Goal: Task Accomplishment & Management: Use online tool/utility

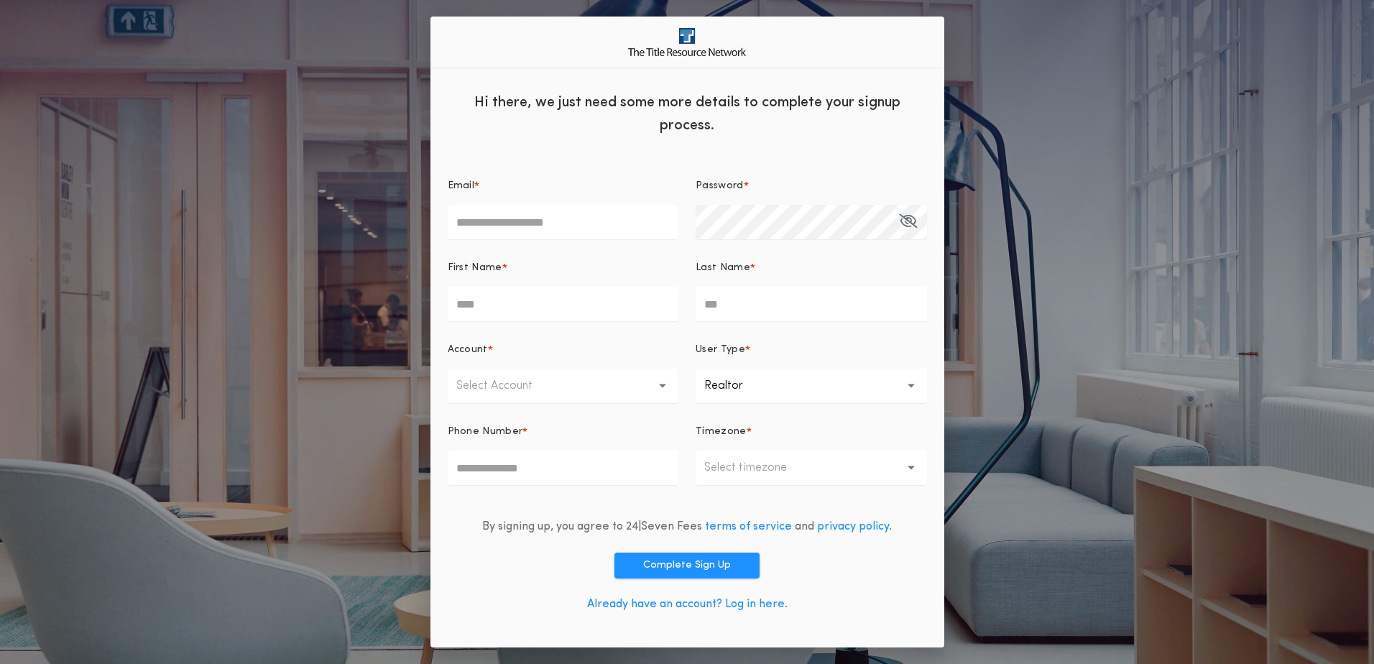
click at [706, 537] on link "Already have an account? Log in here." at bounding box center [687, 603] width 200 height 11
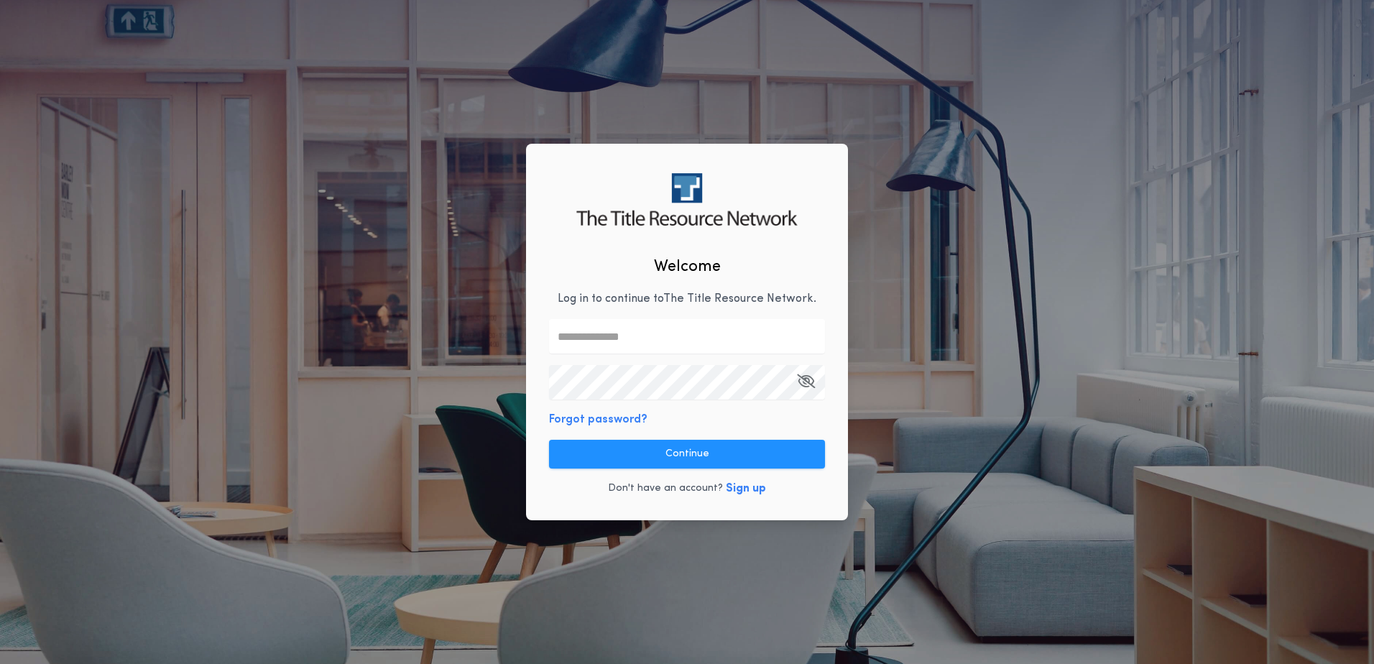
click at [624, 330] on input "text" at bounding box center [687, 336] width 276 height 34
type input "**********"
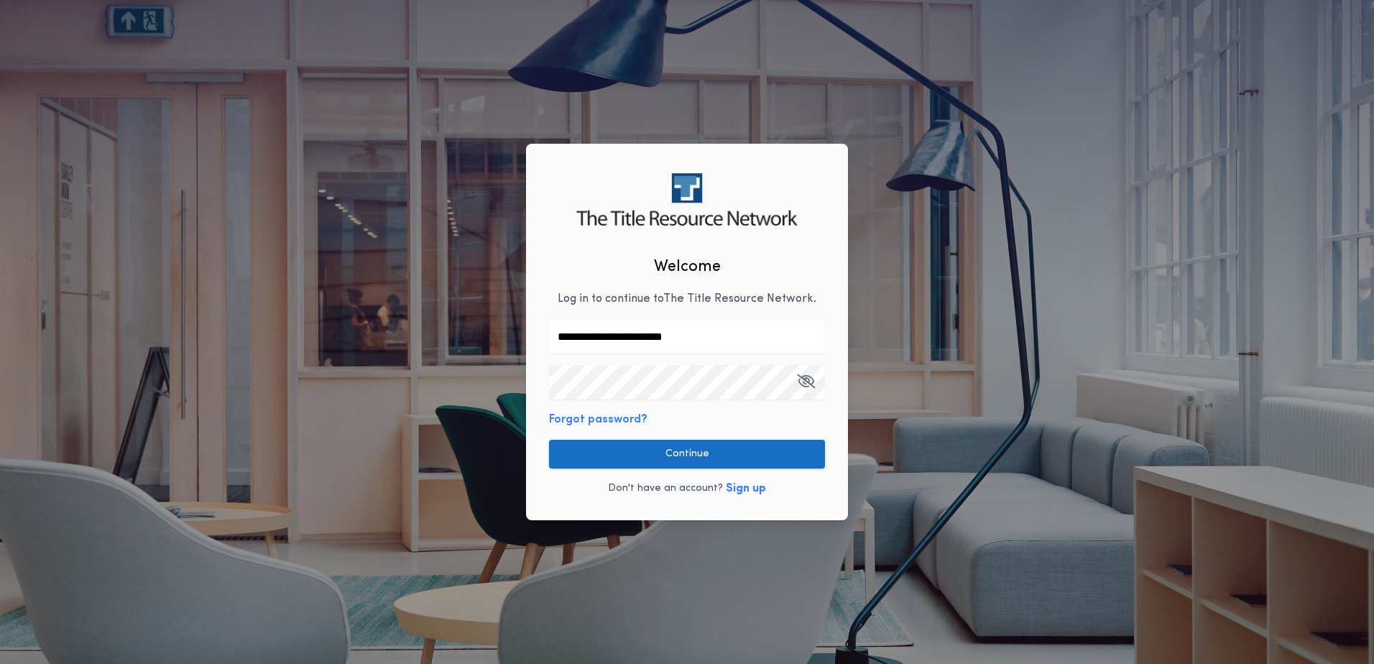
click at [762, 452] on button "Continue" at bounding box center [687, 454] width 276 height 29
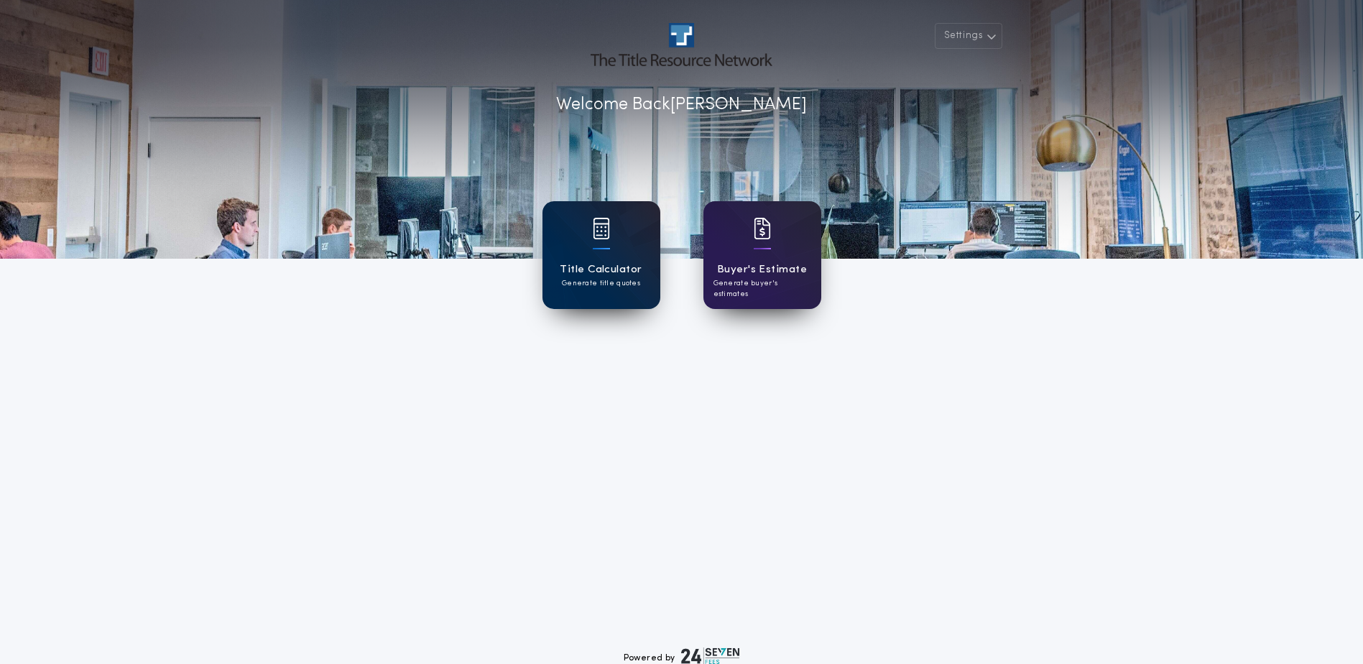
click at [596, 269] on h1 "Title Calculator" at bounding box center [601, 270] width 82 height 17
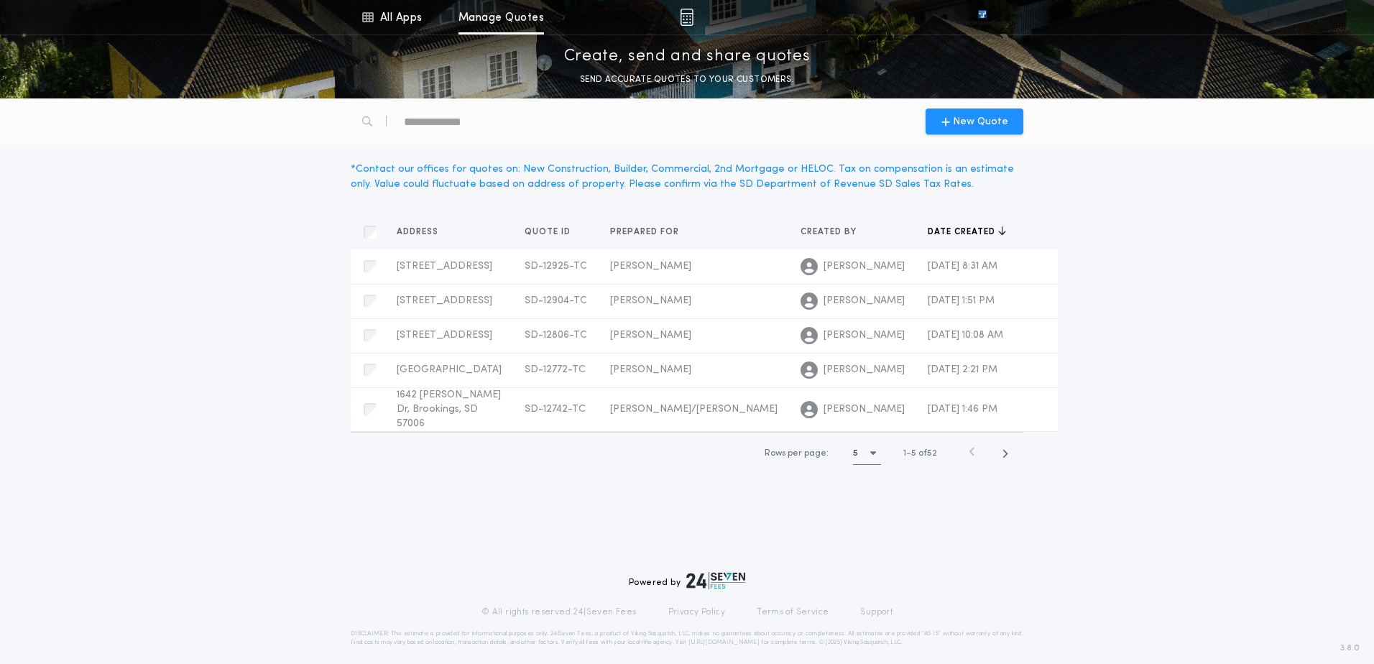
click at [950, 134] on div "New Quote" at bounding box center [687, 121] width 690 height 46
click at [970, 126] on span "New Quote" at bounding box center [980, 121] width 55 height 15
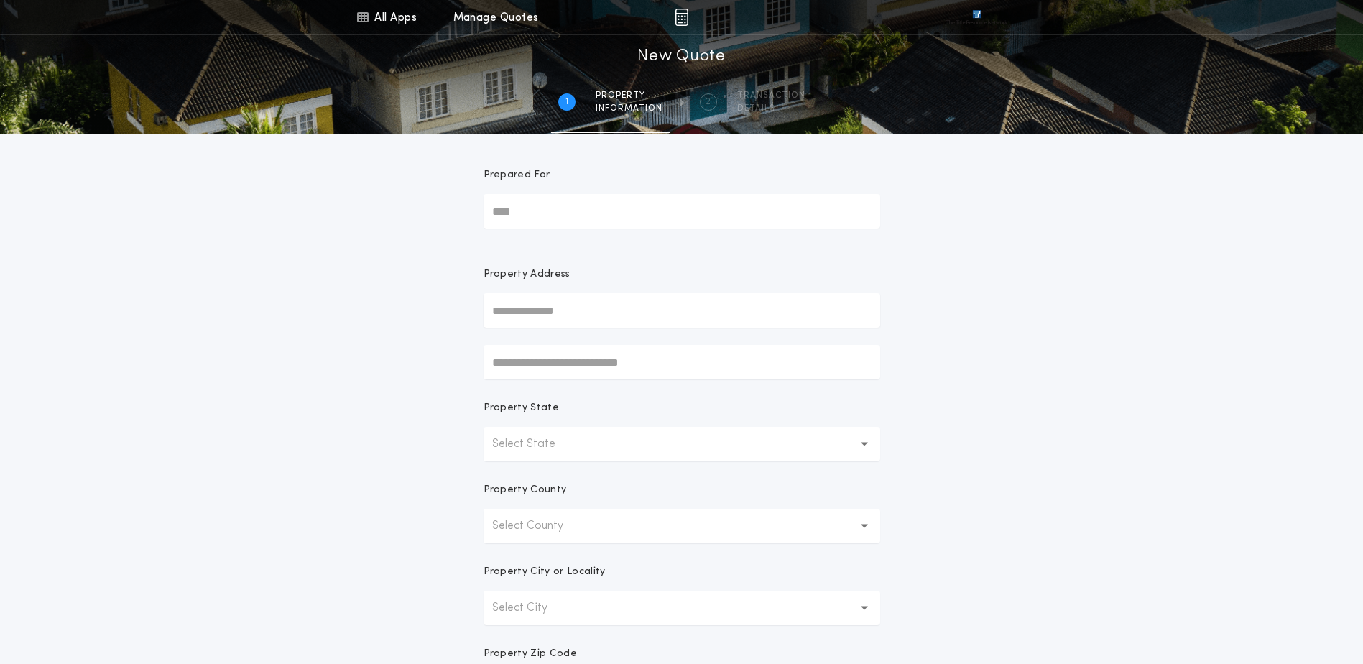
click at [592, 205] on input "Prepared For" at bounding box center [682, 211] width 397 height 34
type input "**********"
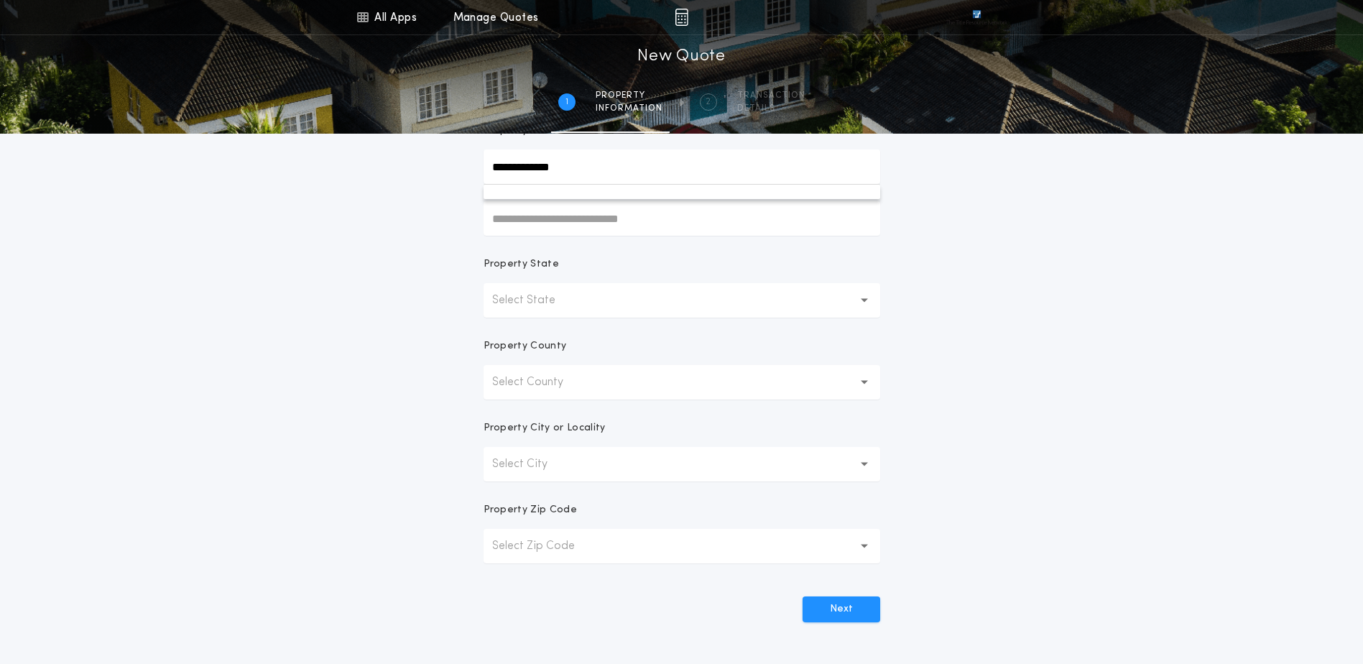
click at [563, 318] on form "**********" at bounding box center [681, 306] width 431 height 632
click at [573, 310] on button "Select State" at bounding box center [682, 300] width 397 height 34
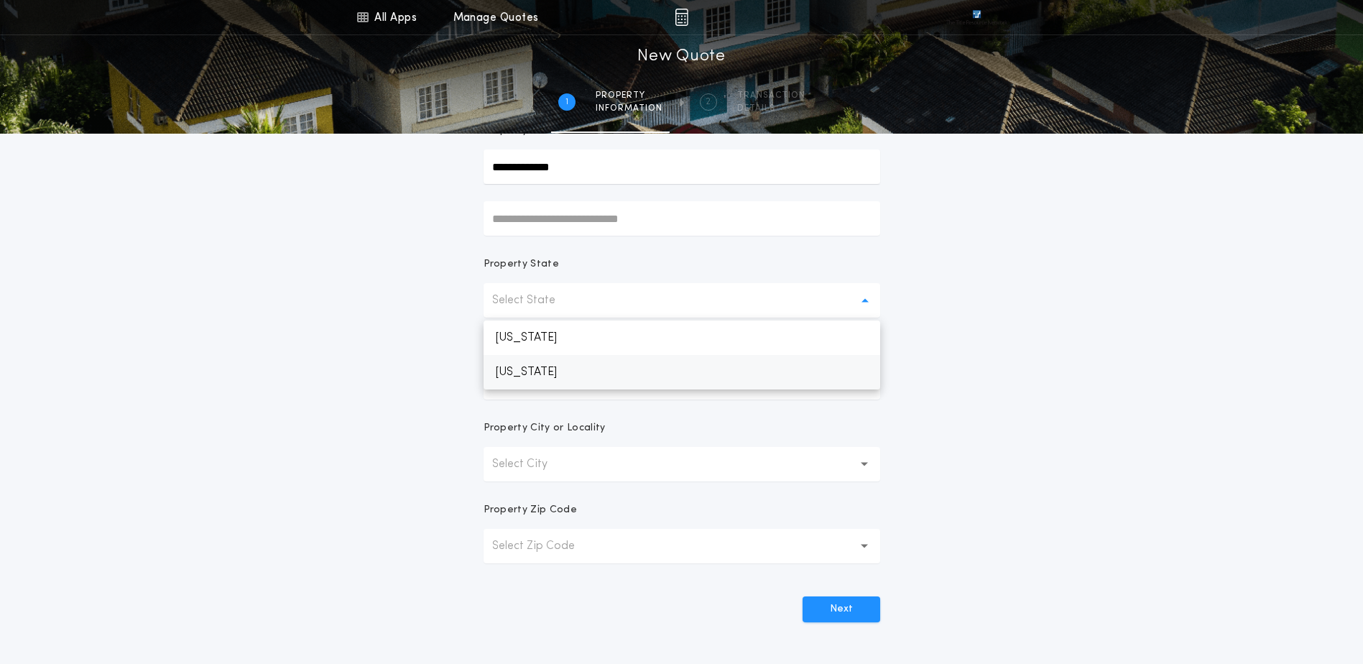
click at [567, 364] on p "South Dakota" at bounding box center [682, 372] width 397 height 34
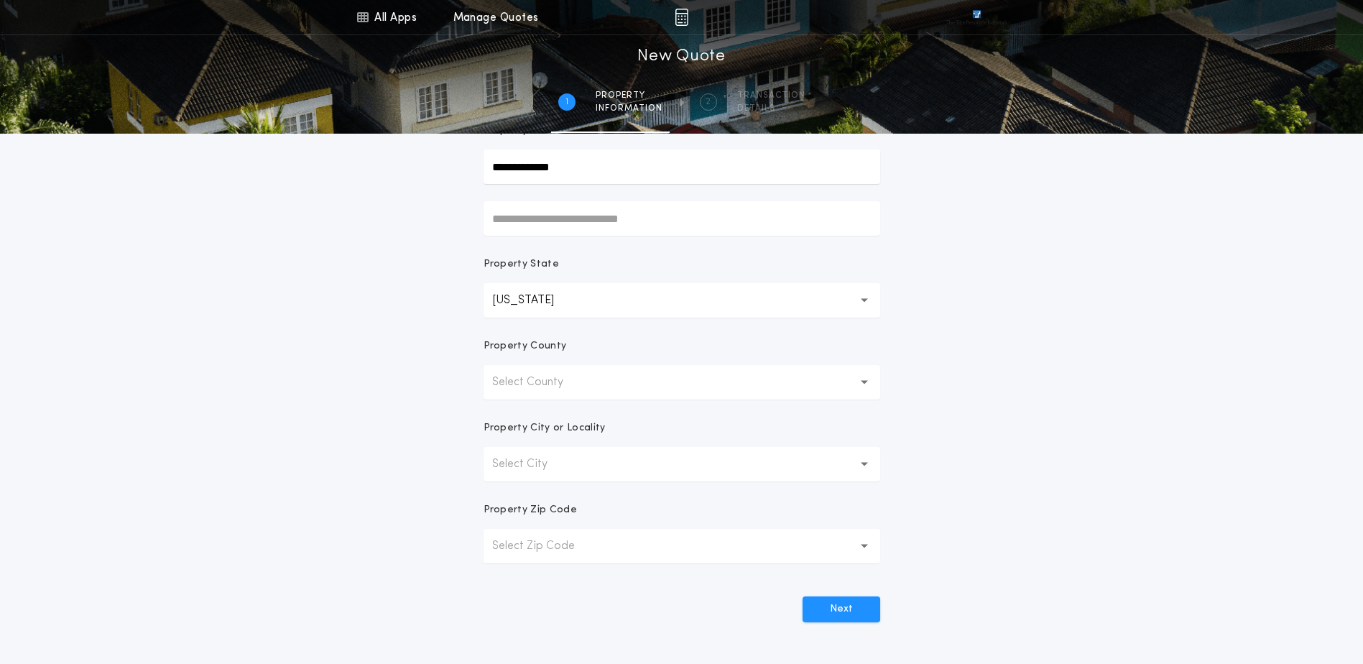
click at [570, 372] on button "Select County" at bounding box center [682, 382] width 397 height 34
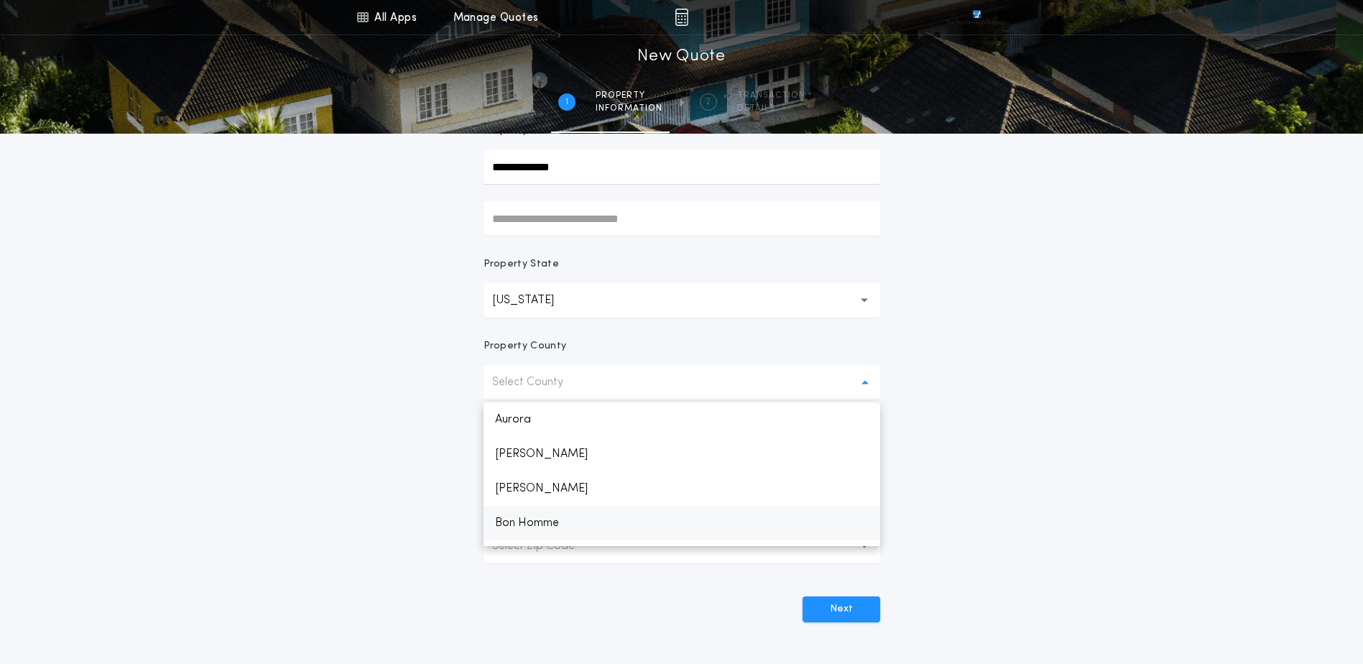
scroll to position [72, 0]
click at [556, 493] on p "Brookings" at bounding box center [682, 485] width 397 height 34
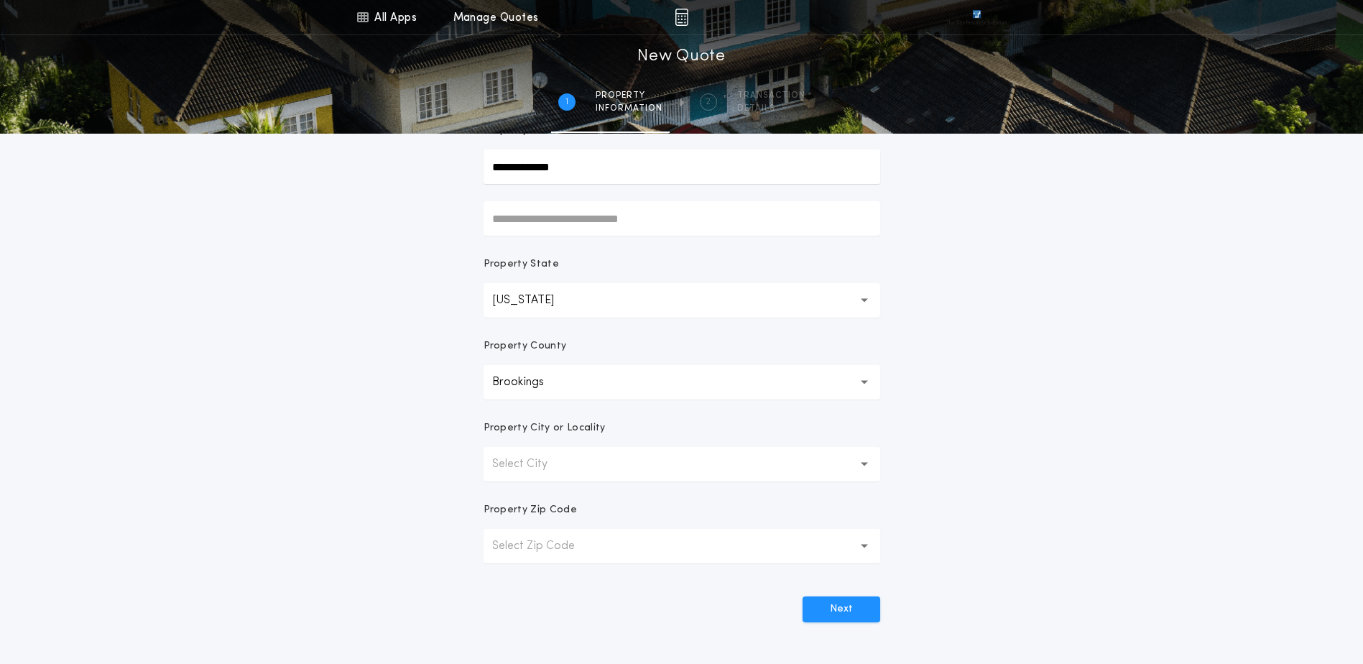
click at [590, 472] on button "Select City" at bounding box center [682, 464] width 397 height 34
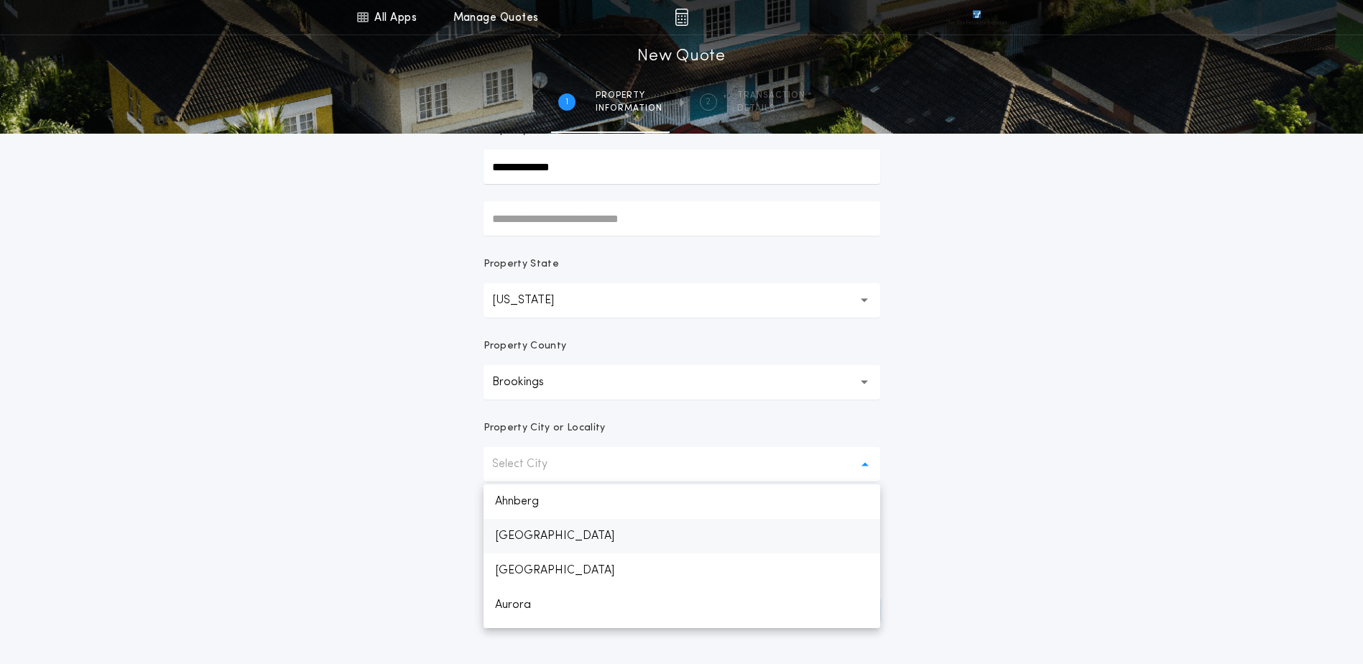
scroll to position [144, 0]
click at [537, 504] on p "Brookings" at bounding box center [682, 495] width 397 height 34
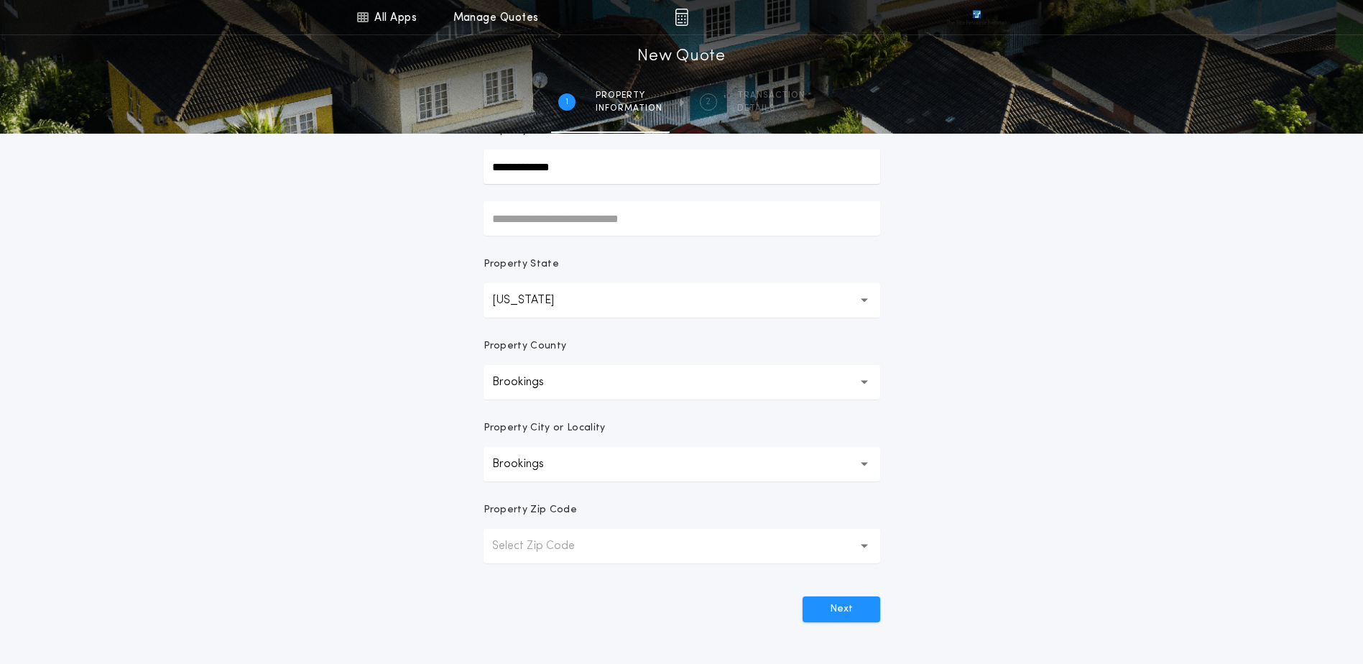
click at [552, 536] on button "Select Zip Code" at bounding box center [682, 546] width 397 height 34
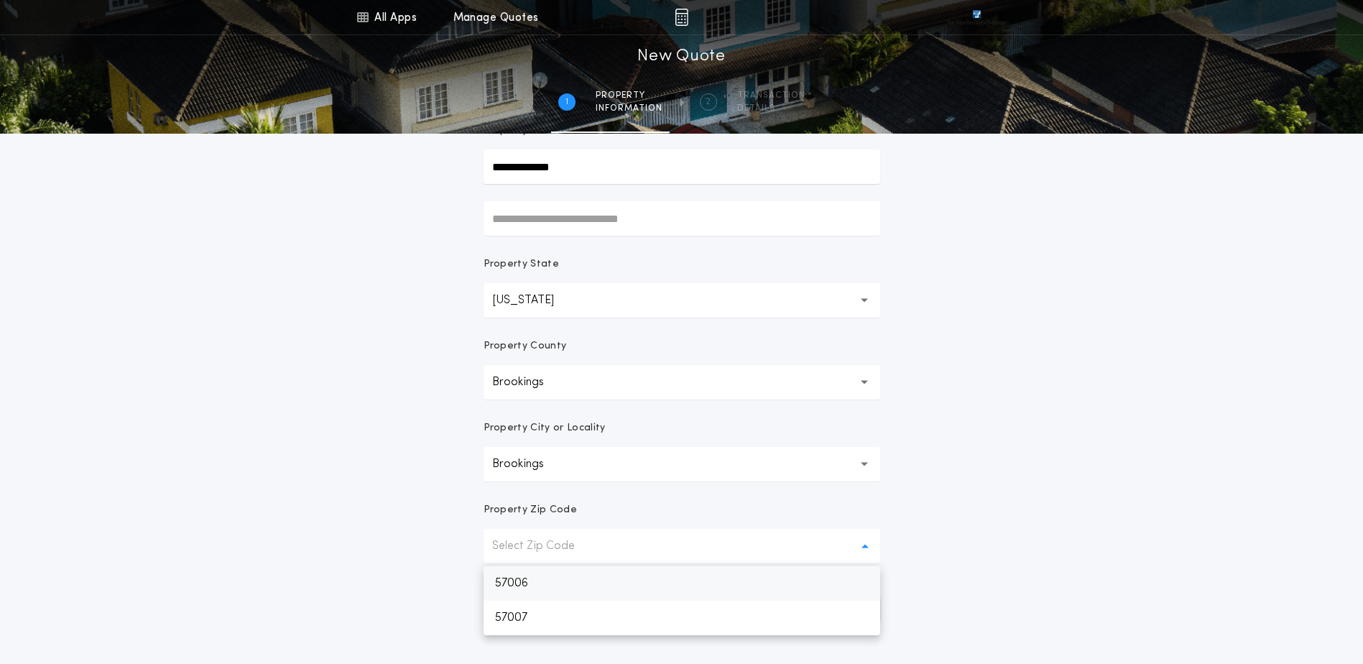
click at [568, 581] on p "57006" at bounding box center [682, 583] width 397 height 34
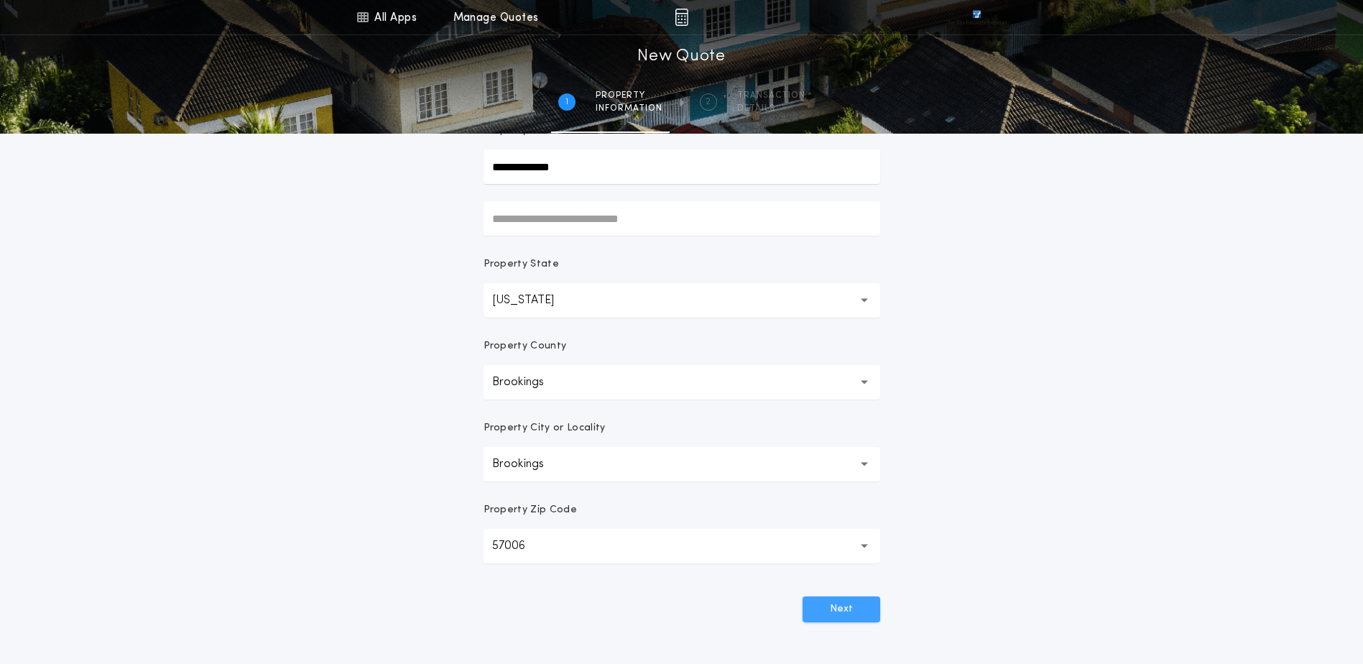
click at [826, 603] on button "Next" at bounding box center [841, 609] width 78 height 26
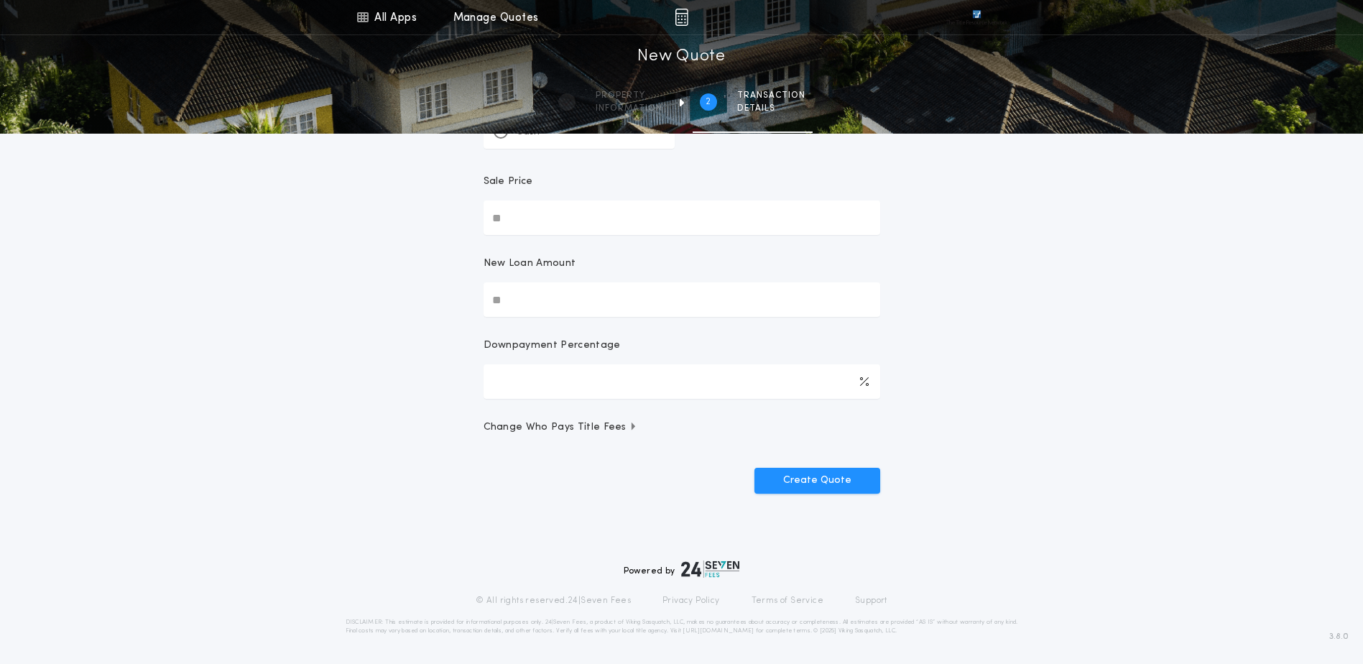
scroll to position [0, 0]
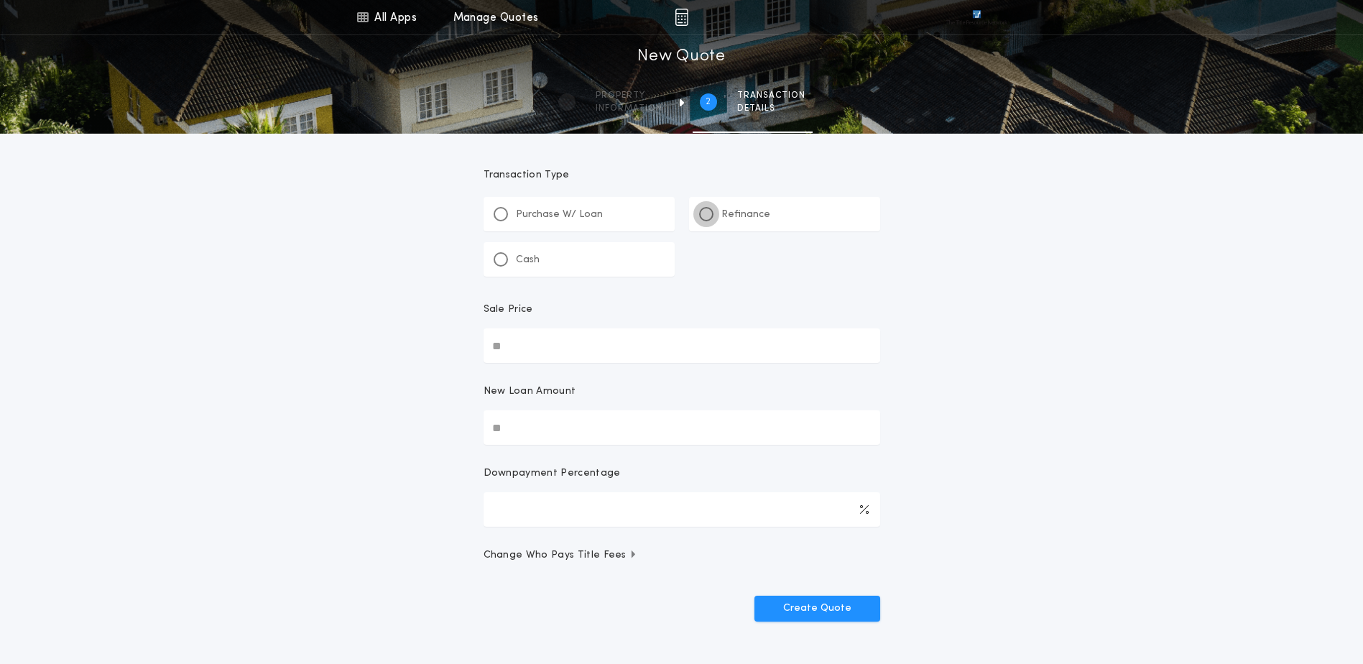
click at [699, 214] on div at bounding box center [706, 214] width 14 height 14
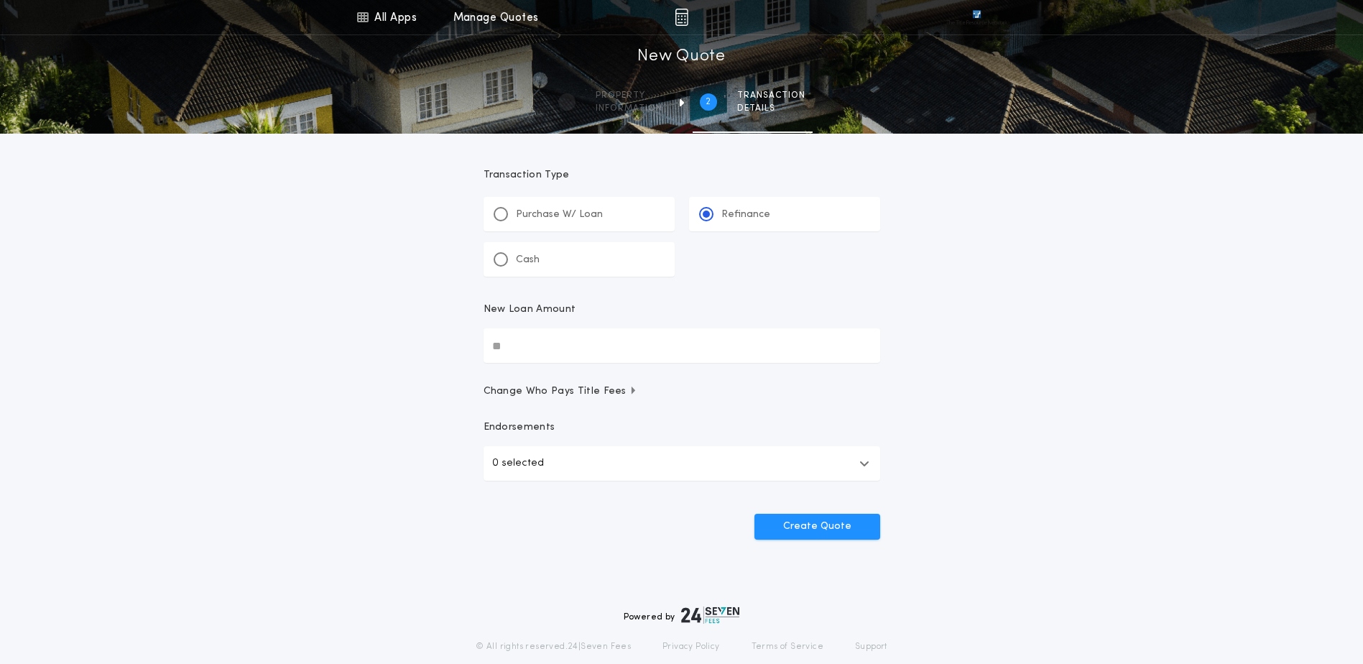
click at [580, 348] on input "New Loan Amount" at bounding box center [682, 345] width 397 height 34
type input "*******"
click at [590, 393] on span "Change Who Pays Title Fees" at bounding box center [561, 391] width 154 height 14
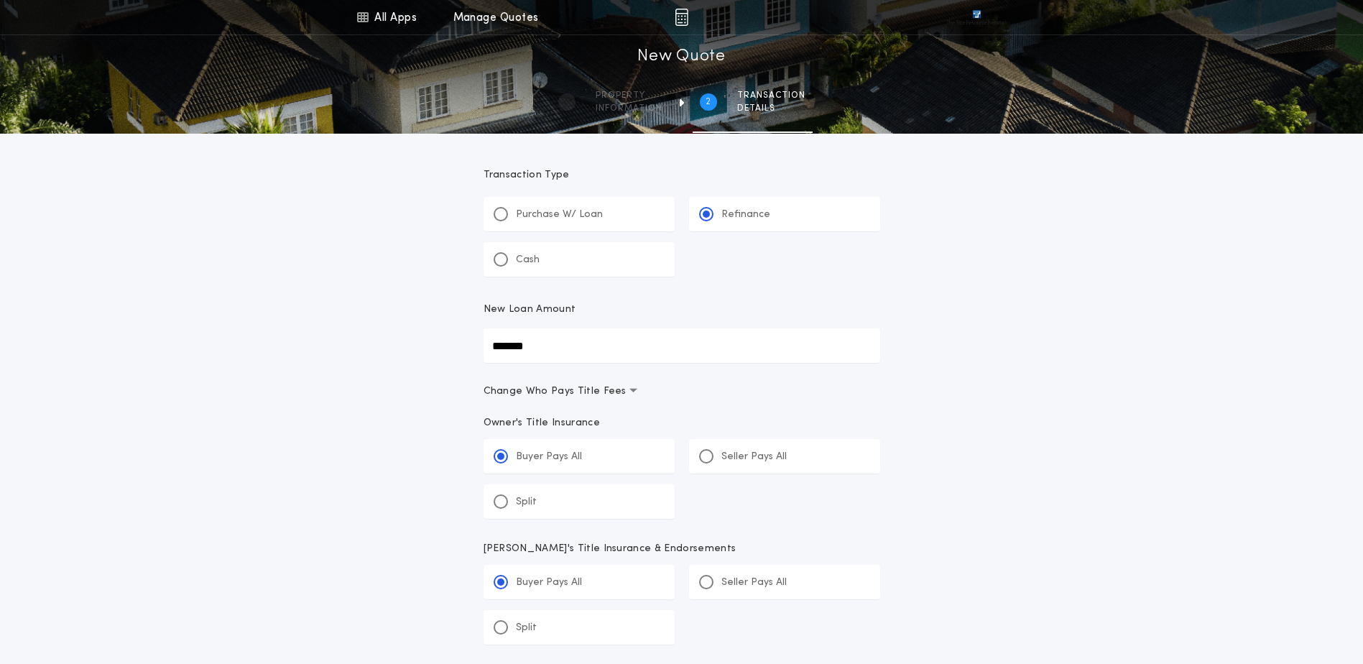
click at [590, 393] on span "Change Who Pays Title Fees" at bounding box center [561, 391] width 154 height 14
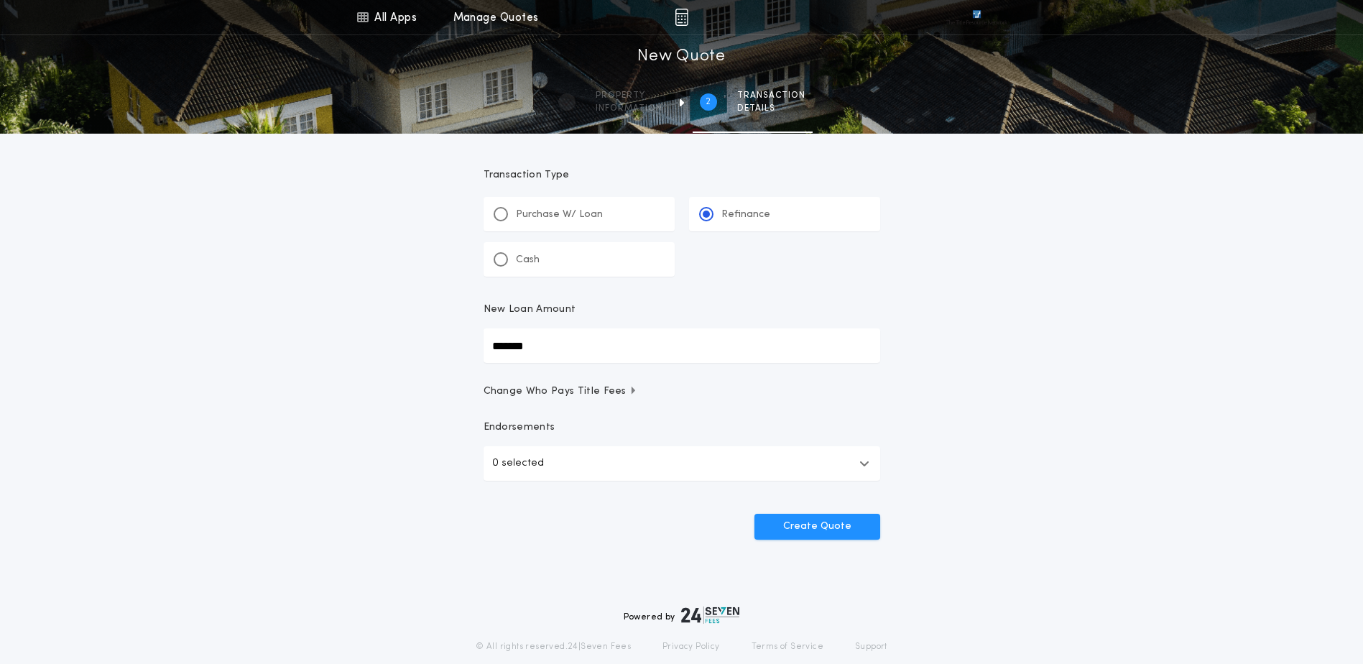
click at [601, 456] on button "0 selected" at bounding box center [682, 463] width 397 height 34
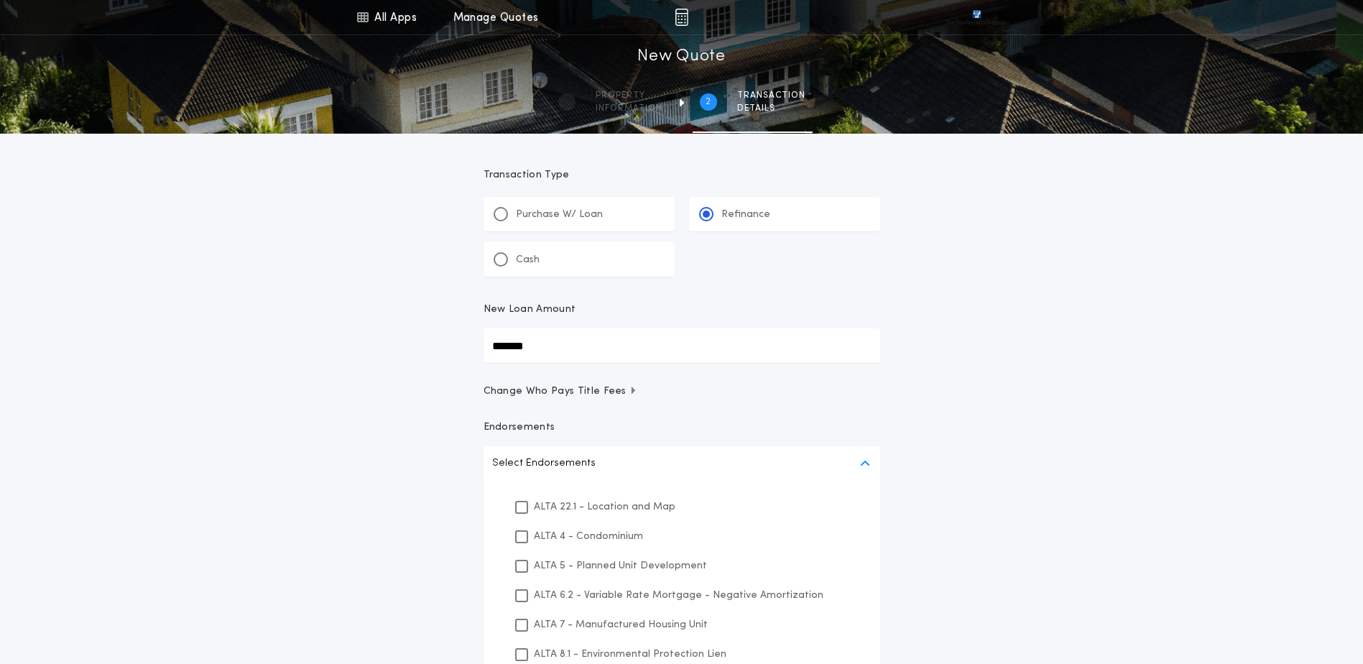
click at [601, 456] on button "Select Endorsements" at bounding box center [682, 463] width 397 height 34
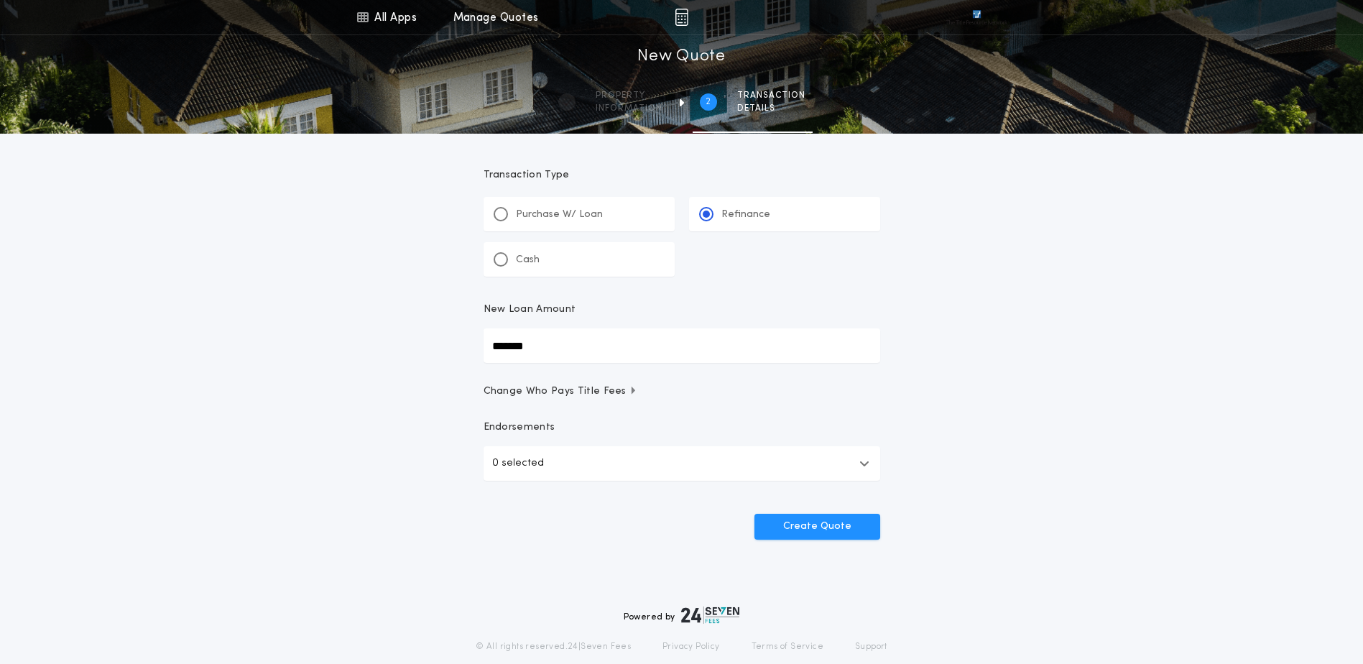
click at [825, 512] on div "Create Quote" at bounding box center [682, 520] width 397 height 37
click at [832, 522] on button "Create Quote" at bounding box center [817, 527] width 126 height 26
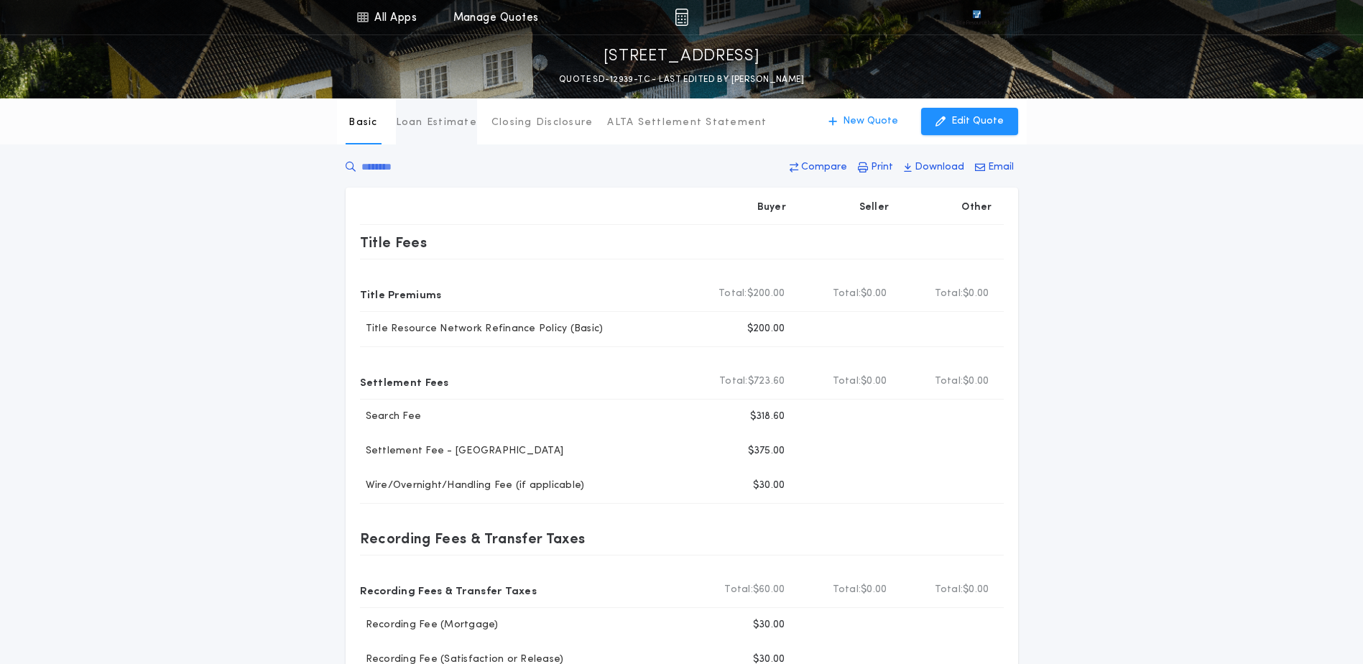
click at [435, 135] on button "Loan Estimate" at bounding box center [436, 121] width 81 height 46
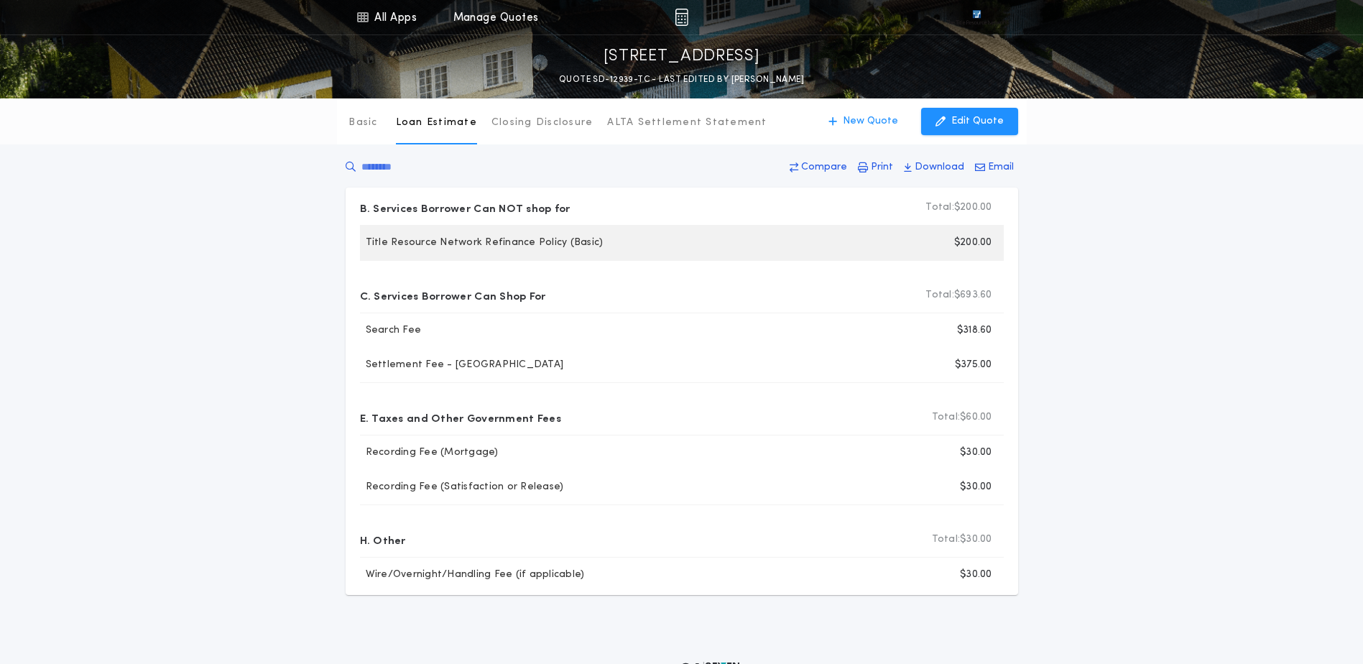
click at [812, 244] on div "$200.00" at bounding box center [848, 243] width 309 height 34
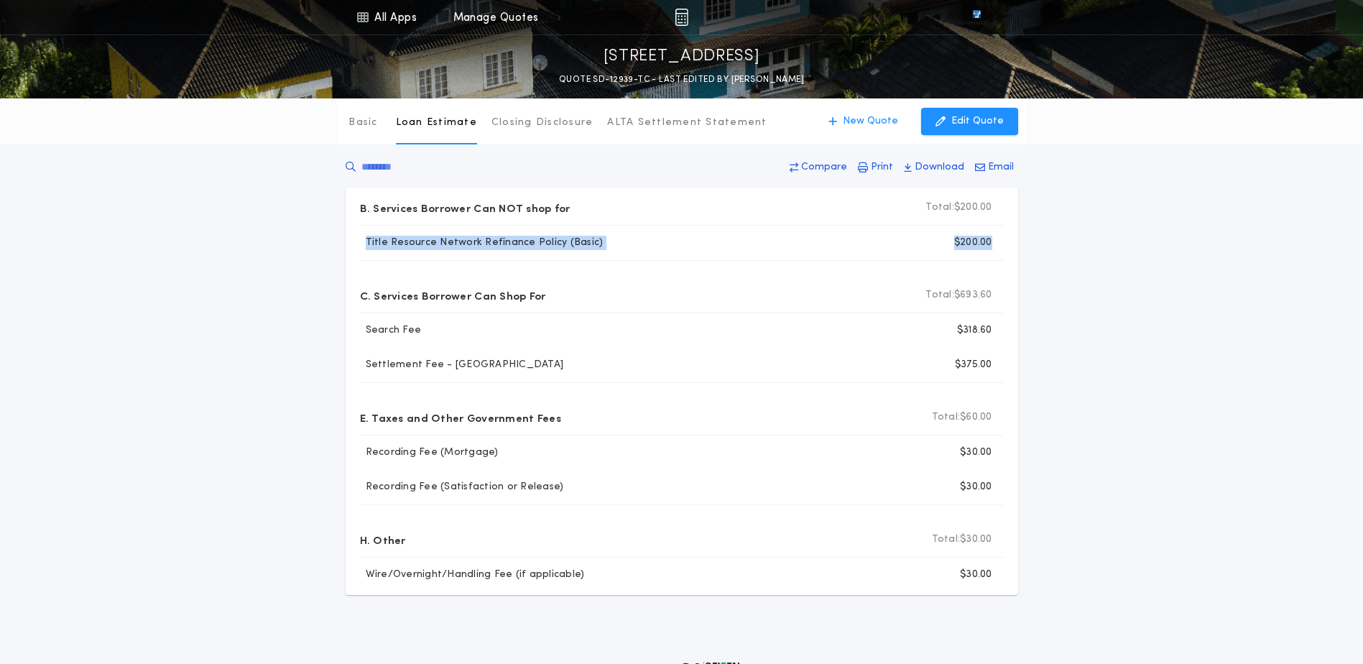
drag, startPoint x: 995, startPoint y: 249, endPoint x: 345, endPoint y: 230, distance: 650.5
click at [346, 230] on div "B. Services Borrower Can NOT shop for Total: Total: $200.00 Title Resource Netw…" at bounding box center [682, 391] width 672 height 407
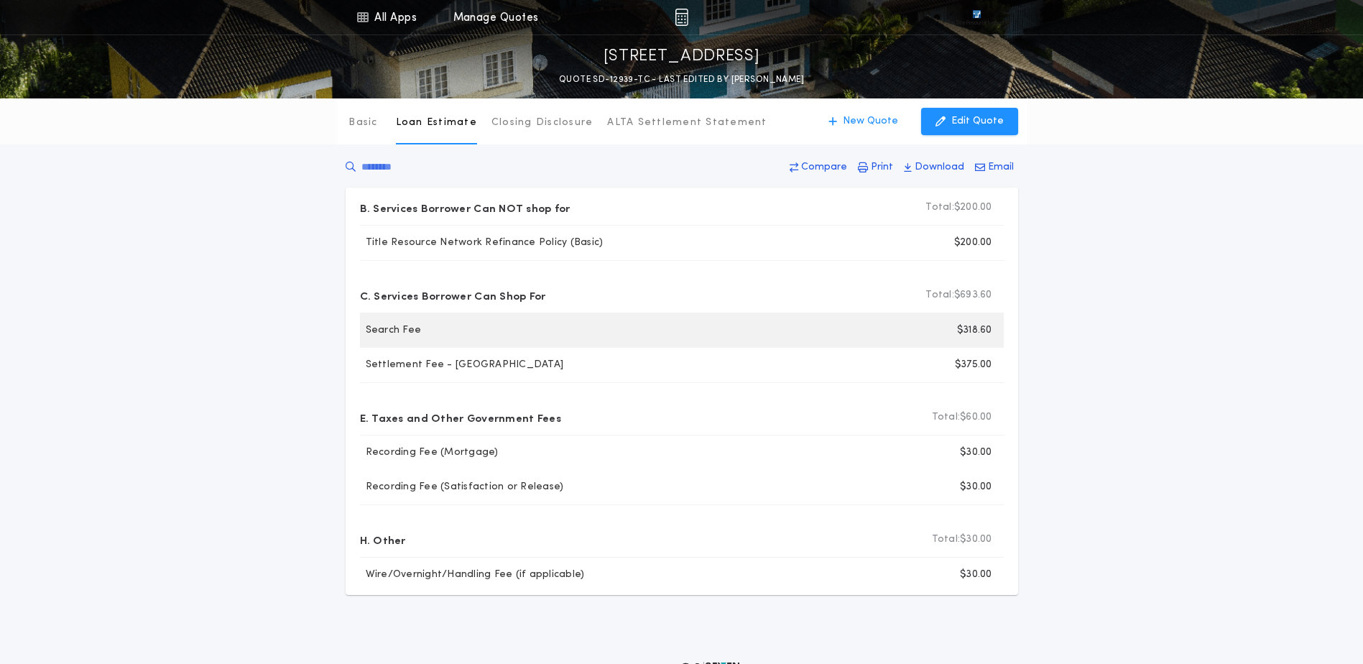
click at [719, 345] on div "$318.60" at bounding box center [848, 330] width 309 height 34
drag, startPoint x: 986, startPoint y: 330, endPoint x: 867, endPoint y: 336, distance: 118.7
click at [867, 336] on div "$318.60" at bounding box center [848, 330] width 309 height 34
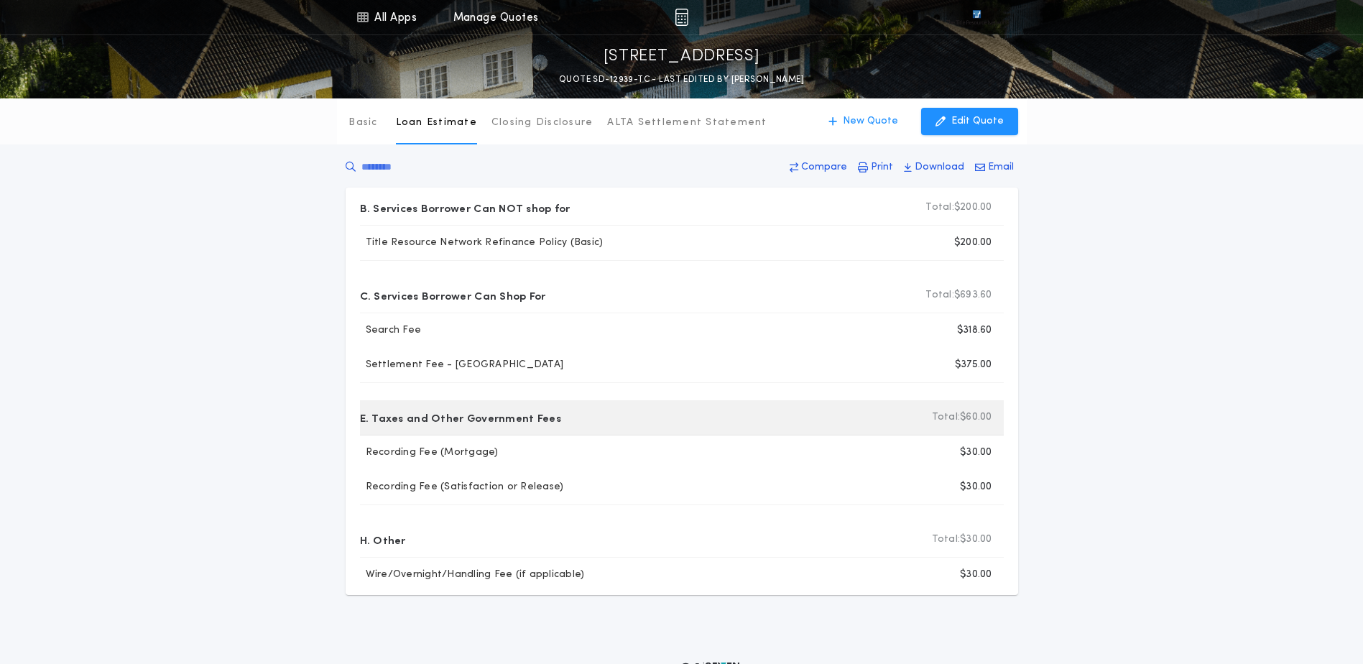
drag, startPoint x: 867, startPoint y: 336, endPoint x: 833, endPoint y: 419, distance: 89.9
click at [833, 419] on div "Total: Total: $60.00" at bounding box center [848, 417] width 309 height 34
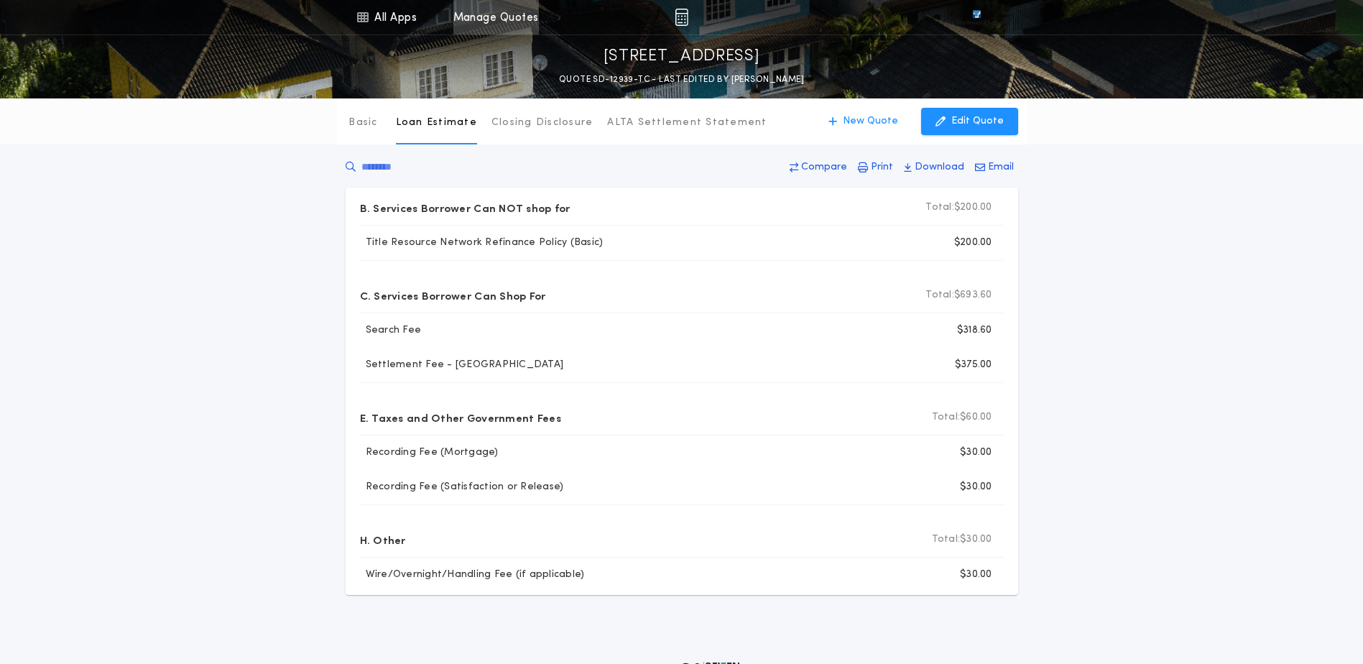
click at [466, 23] on link "Manage Quotes" at bounding box center [495, 17] width 85 height 34
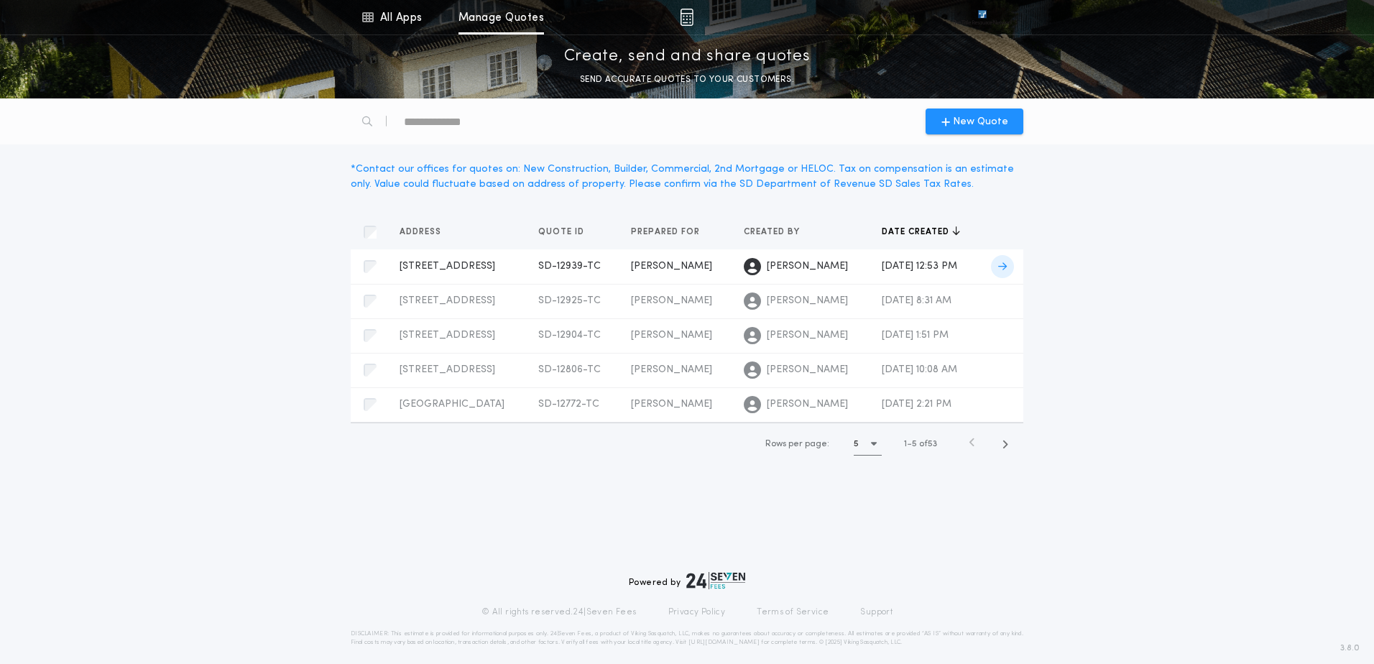
click at [1007, 264] on icon at bounding box center [1002, 267] width 9 height 10
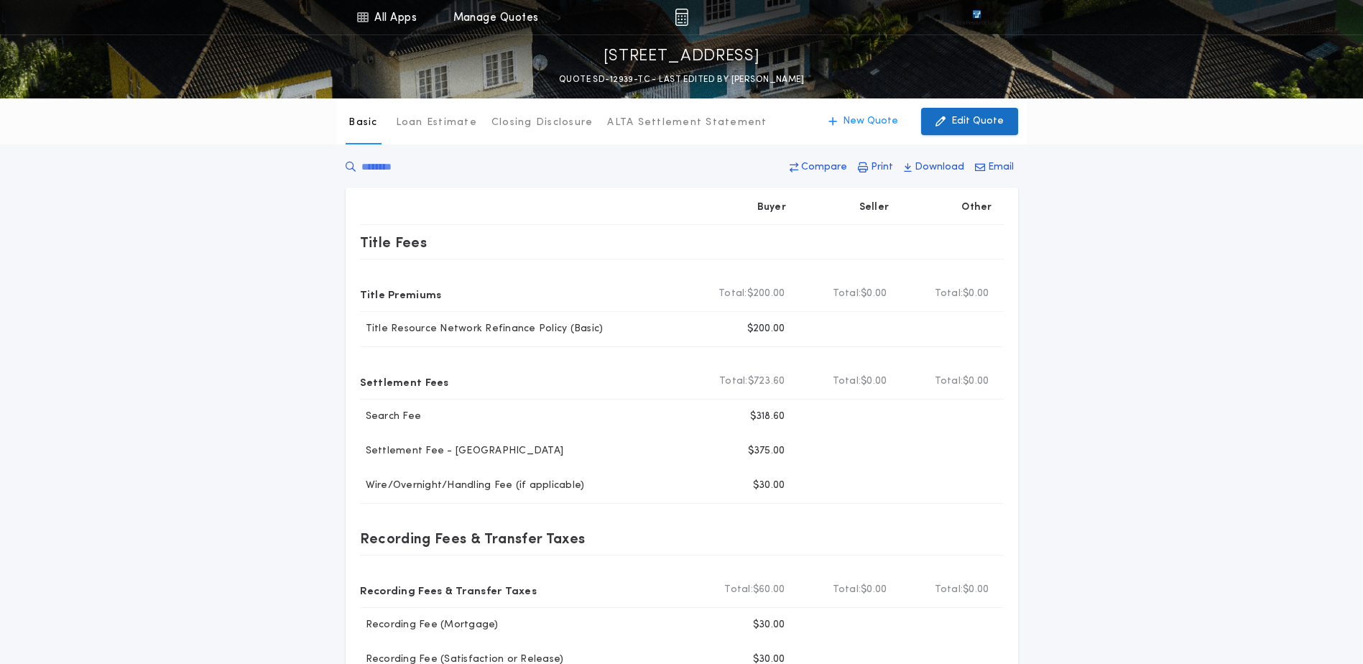
click at [961, 126] on p "Edit Quote" at bounding box center [977, 121] width 52 height 14
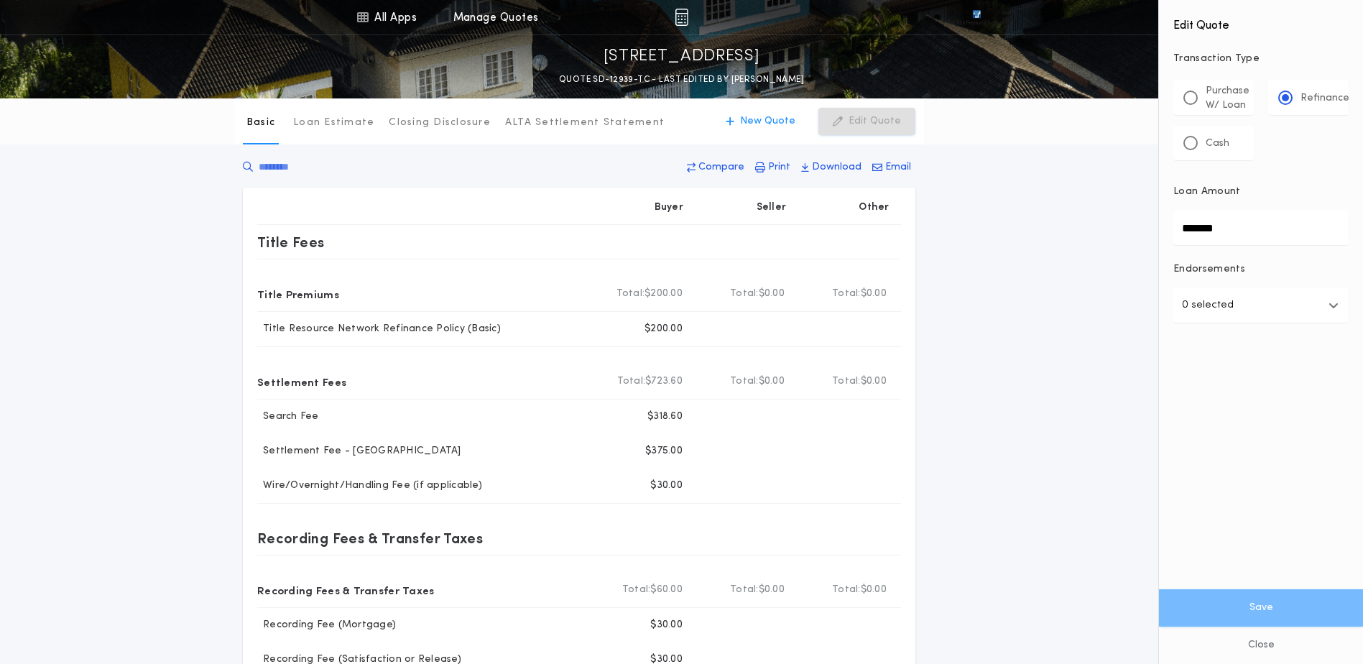
drag, startPoint x: 1200, startPoint y: 142, endPoint x: 1206, endPoint y: 148, distance: 8.1
click at [1201, 142] on div "Cash" at bounding box center [1206, 143] width 46 height 15
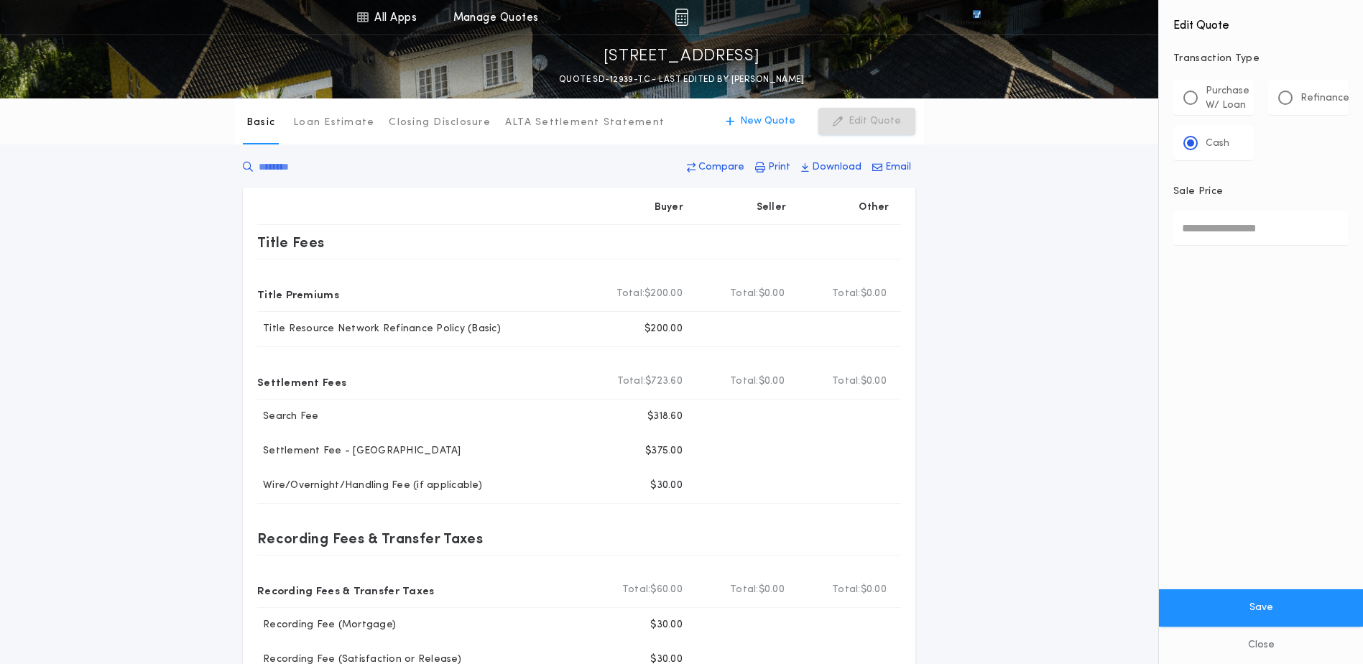
click at [1228, 223] on input "Sale Price" at bounding box center [1260, 228] width 175 height 34
click at [1285, 98] on div at bounding box center [1285, 97] width 7 height 7
